Goal: Information Seeking & Learning: Learn about a topic

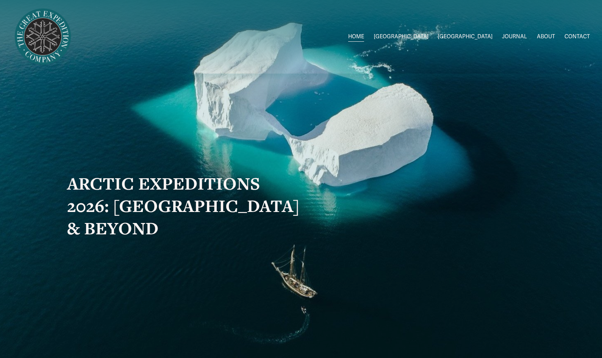
click at [540, 40] on link "ABOUT" at bounding box center [546, 36] width 18 height 11
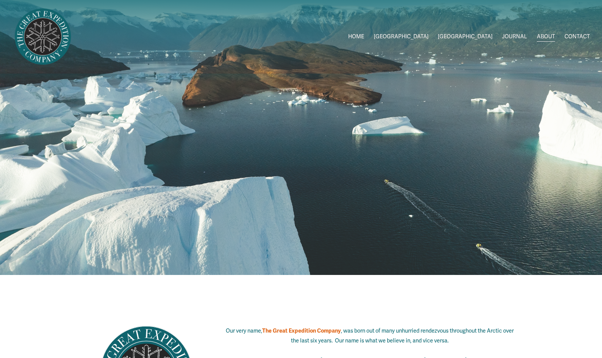
click at [0, 0] on span "2026 Expeditions" at bounding box center [0, 0] width 0 height 0
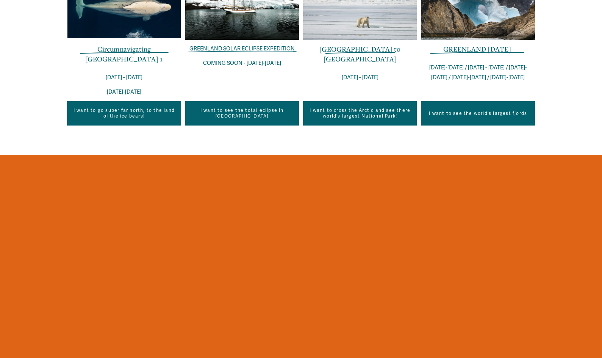
scroll to position [279, 0]
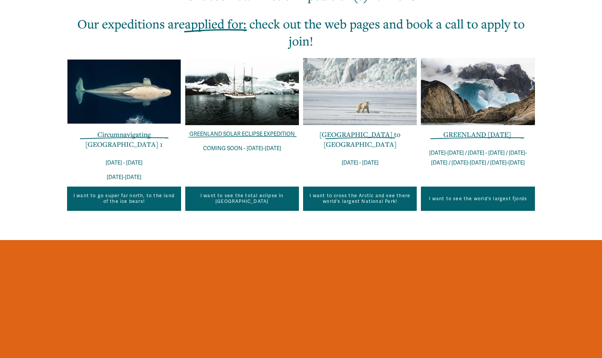
click at [460, 198] on link "I want to see the world's largest fjords" at bounding box center [478, 198] width 114 height 24
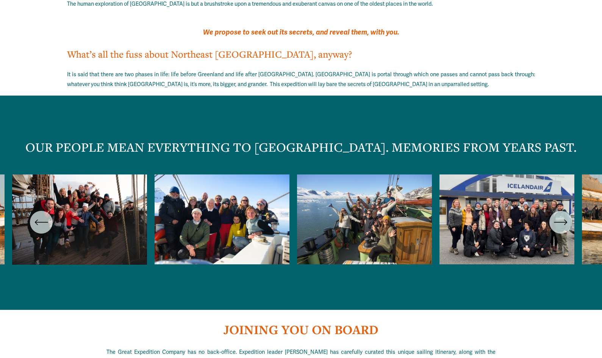
scroll to position [1271, 0]
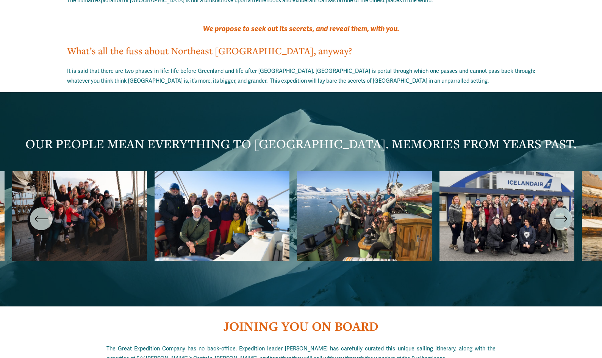
click at [567, 212] on icon "\a \a \a Next\a \a" at bounding box center [561, 219] width 14 height 14
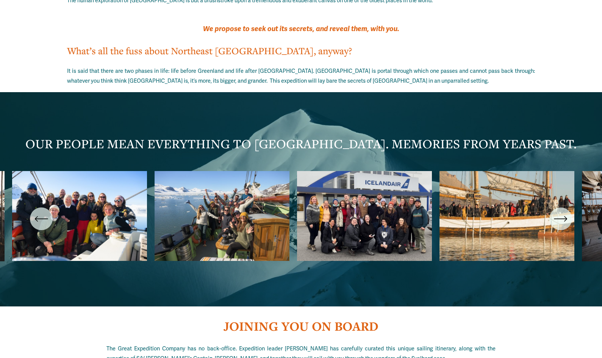
click at [567, 212] on icon "\a \a \a Next\a \a" at bounding box center [561, 219] width 14 height 14
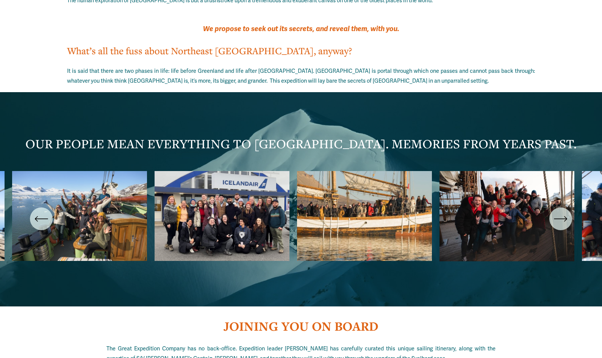
click at [567, 212] on icon "\a \a \a Next\a \a" at bounding box center [561, 219] width 14 height 14
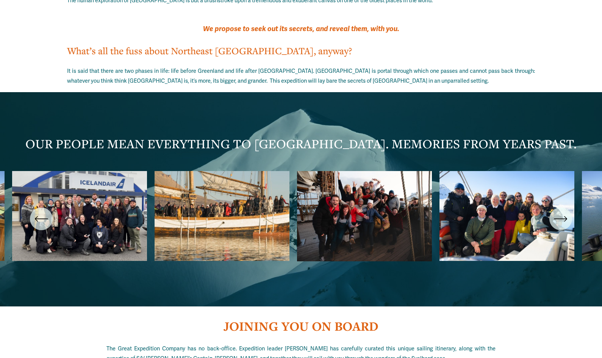
click at [567, 212] on icon "\a \a \a Next\a \a" at bounding box center [561, 219] width 14 height 14
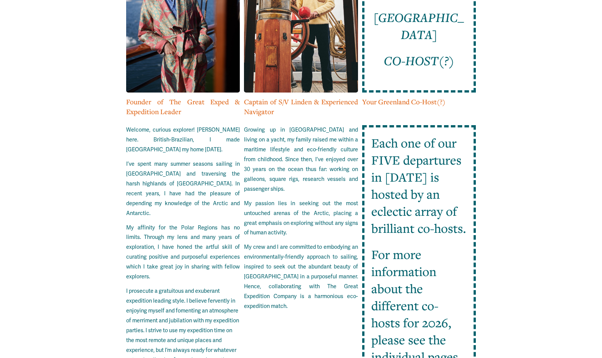
scroll to position [1765, 0]
